Goal: Transaction & Acquisition: Book appointment/travel/reservation

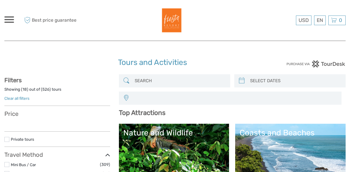
select select
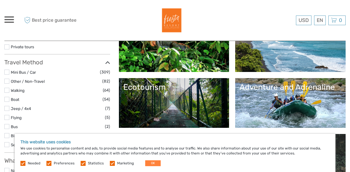
scroll to position [113, 0]
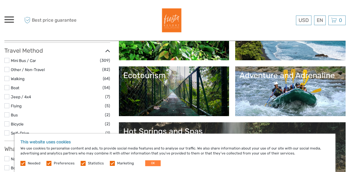
click at [225, 56] on link "Nature and Wildlife" at bounding box center [174, 35] width 102 height 41
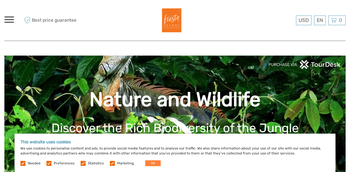
click at [24, 164] on label at bounding box center [22, 163] width 5 height 5
click at [47, 163] on label at bounding box center [48, 163] width 5 height 5
click at [0, 0] on input "checkbox" at bounding box center [0, 0] width 0 height 0
click at [82, 161] on label at bounding box center [83, 163] width 5 height 5
click at [0, 0] on input "checkbox" at bounding box center [0, 0] width 0 height 0
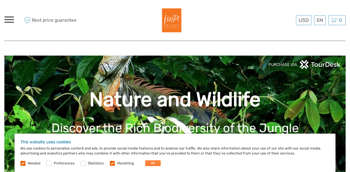
click at [110, 162] on label at bounding box center [112, 163] width 5 height 5
click at [0, 0] on input "checkbox" at bounding box center [0, 0] width 0 height 0
click at [25, 163] on label at bounding box center [22, 163] width 5 height 5
drag, startPoint x: 24, startPoint y: 162, endPoint x: 188, endPoint y: 109, distance: 172.6
click at [188, 109] on h1 "Nature and Wildlife" at bounding box center [175, 100] width 324 height 24
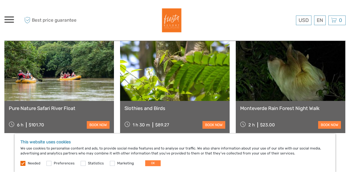
scroll to position [448, 0]
